Goal: Information Seeking & Learning: Learn about a topic

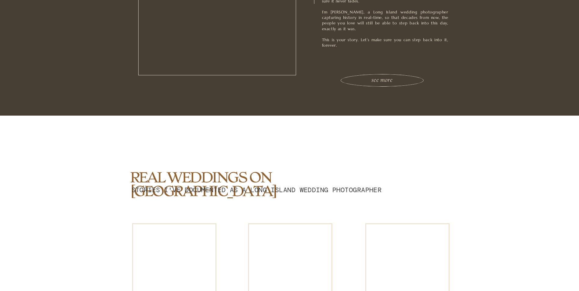
scroll to position [1281, 0]
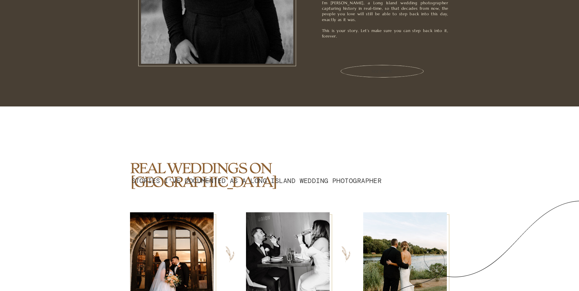
click at [382, 74] on h3 "see more" at bounding box center [382, 71] width 101 height 10
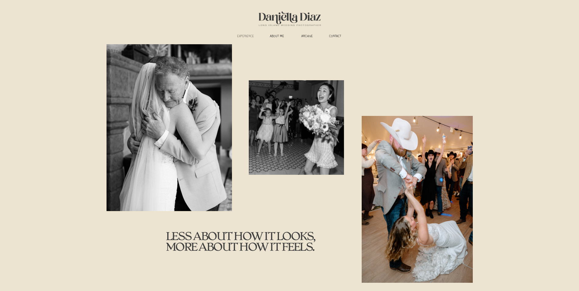
click at [247, 35] on h3 "experience" at bounding box center [245, 36] width 23 height 5
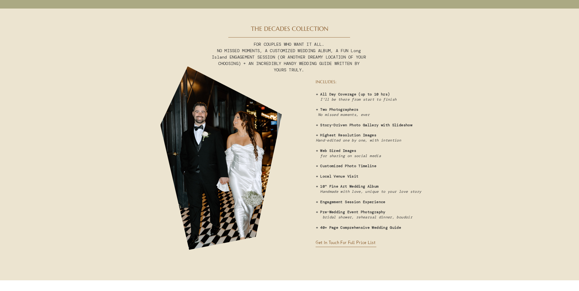
scroll to position [1586, 0]
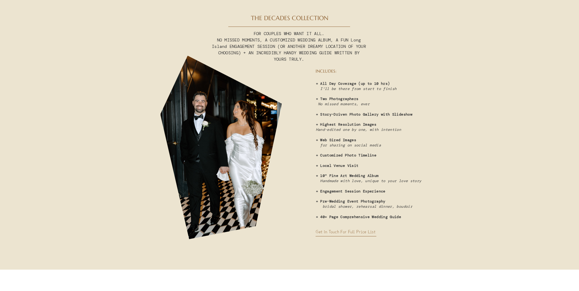
click at [362, 231] on h3 "Get in touch for full price list" at bounding box center [349, 232] width 69 height 6
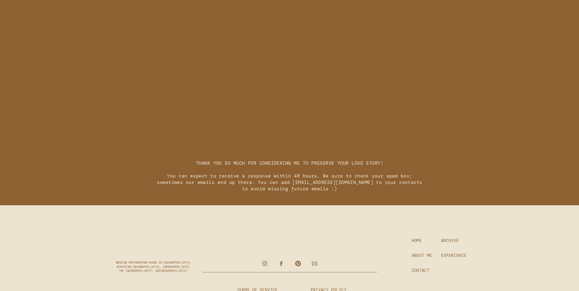
scroll to position [866, 0]
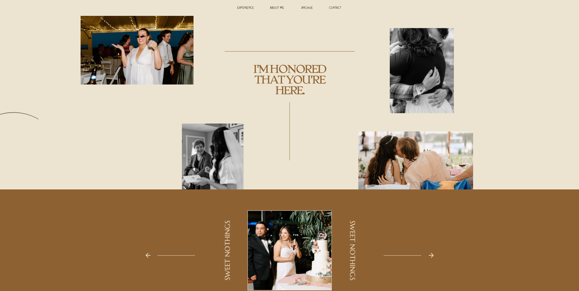
scroll to position [0, 0]
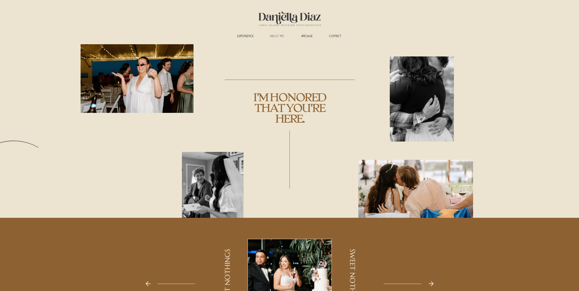
click at [277, 36] on h3 "ABOUT ME" at bounding box center [277, 36] width 23 height 5
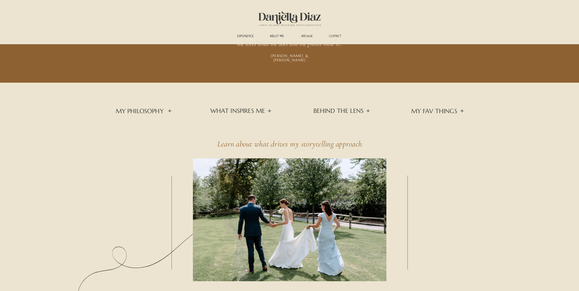
scroll to position [701, 0]
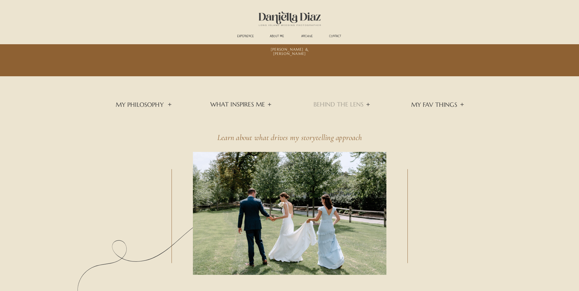
click at [339, 104] on h3 "BEHIND THE LENS" at bounding box center [339, 104] width 52 height 6
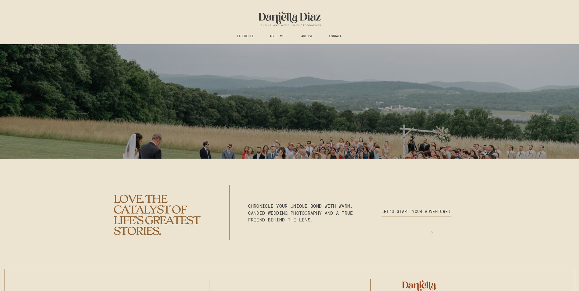
scroll to position [1641, 0]
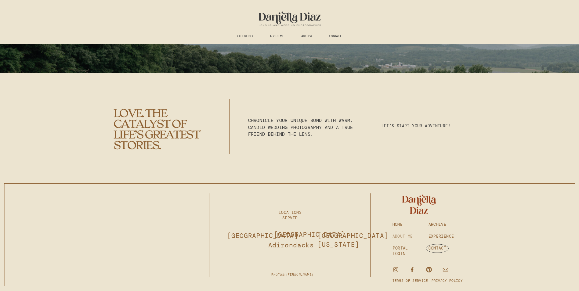
click at [401, 235] on h3 "ABOUT ME" at bounding box center [403, 236] width 23 height 5
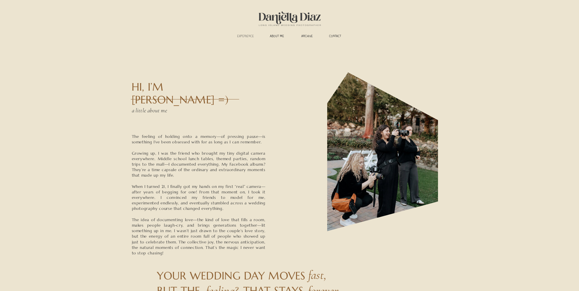
click at [249, 35] on h3 "experience" at bounding box center [245, 36] width 23 height 5
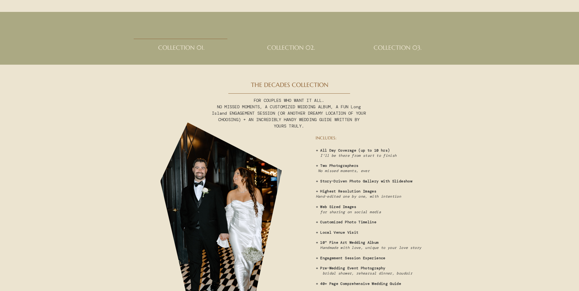
scroll to position [1525, 0]
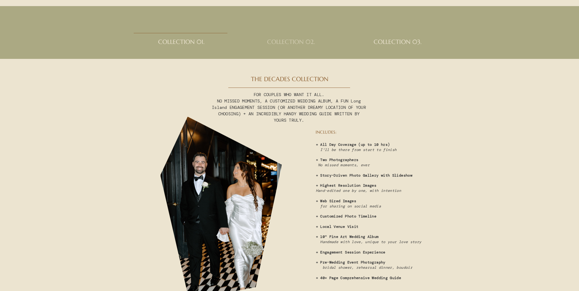
click at [295, 39] on h2 "collection 02." at bounding box center [291, 44] width 70 height 12
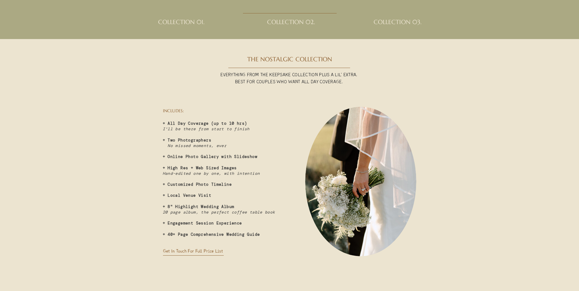
scroll to position [1555, 0]
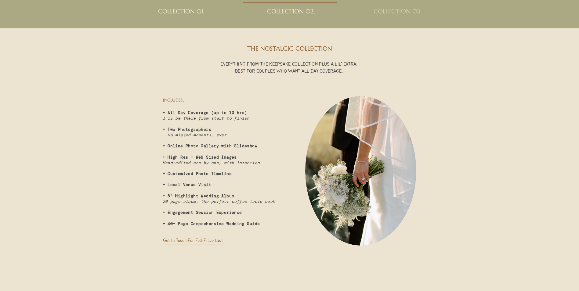
click at [394, 10] on h2 "collection 03." at bounding box center [398, 14] width 70 height 12
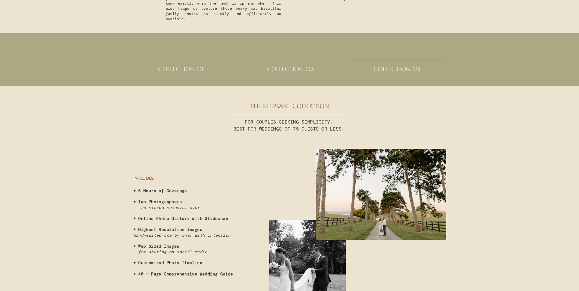
scroll to position [1494, 0]
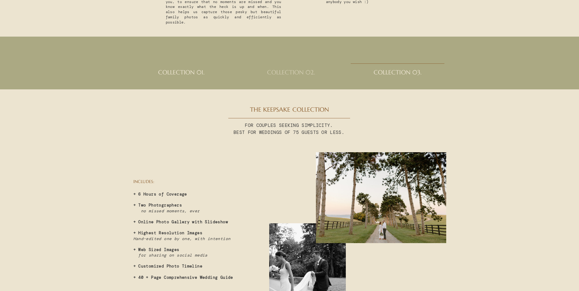
click at [292, 71] on h2 "collection 02." at bounding box center [291, 75] width 70 height 12
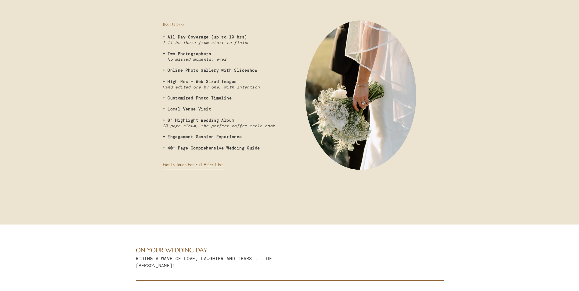
scroll to position [1647, 0]
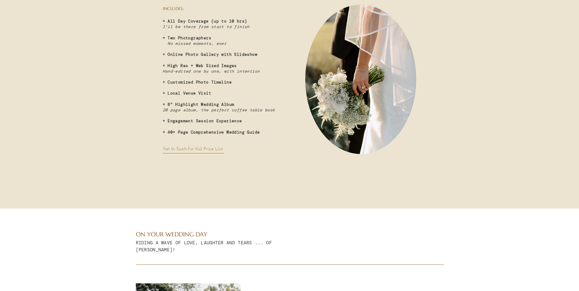
click at [203, 149] on h3 "Get in touch for full price list" at bounding box center [199, 149] width 72 height 6
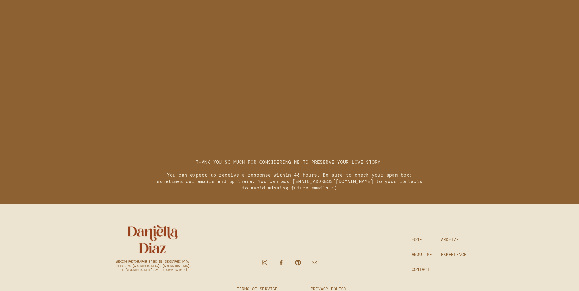
scroll to position [866, 0]
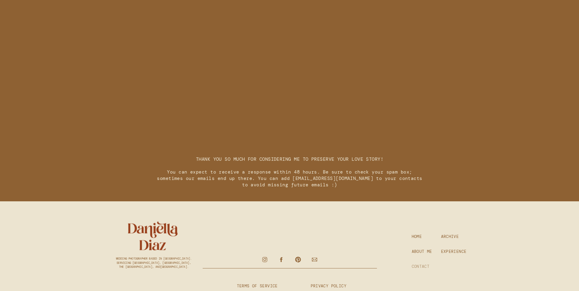
click at [424, 266] on h3 "CONTACT" at bounding box center [421, 266] width 20 height 5
click at [417, 264] on h3 "CONTACT" at bounding box center [421, 266] width 20 height 5
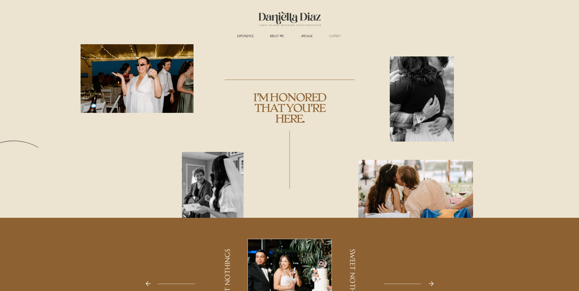
click at [335, 35] on h3 "CONTACT" at bounding box center [334, 36] width 19 height 5
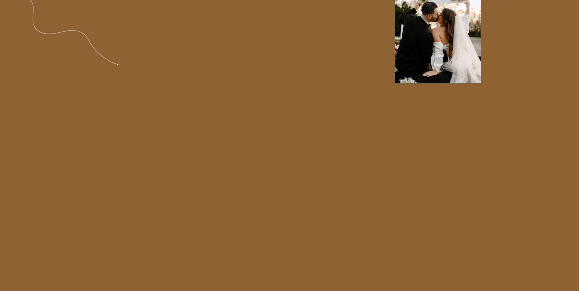
scroll to position [701, 0]
